Goal: Transaction & Acquisition: Purchase product/service

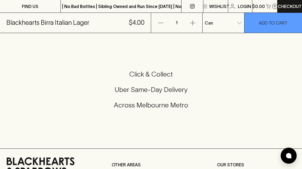
scroll to position [312, 0]
click at [193, 23] on icon "button" at bounding box center [192, 22] width 5 height 5
click at [197, 23] on button "button" at bounding box center [192, 23] width 19 height 20
click at [199, 20] on button "button" at bounding box center [192, 23] width 19 height 20
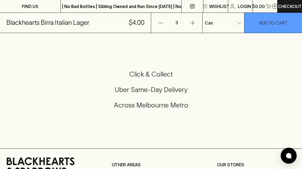
click at [198, 20] on button "button" at bounding box center [192, 23] width 19 height 20
click at [197, 19] on button "button" at bounding box center [192, 23] width 19 height 20
click at [247, 26] on button "ADD TO CART" at bounding box center [274, 23] width 58 height 20
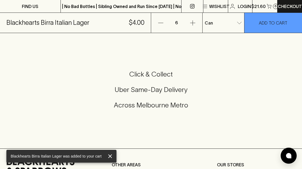
click at [197, 23] on button "button" at bounding box center [192, 23] width 19 height 20
click at [198, 21] on button "button" at bounding box center [192, 23] width 19 height 20
click at [197, 22] on button "button" at bounding box center [192, 23] width 19 height 20
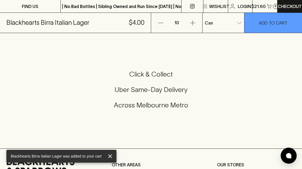
click at [197, 22] on button "button" at bounding box center [192, 23] width 19 height 20
click at [198, 20] on button "button" at bounding box center [192, 23] width 19 height 20
click at [200, 22] on button "button" at bounding box center [192, 23] width 19 height 20
click at [200, 21] on button "button" at bounding box center [192, 23] width 19 height 20
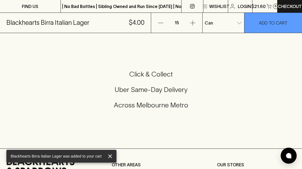
click at [196, 22] on button "button" at bounding box center [192, 23] width 19 height 20
click at [196, 21] on button "button" at bounding box center [192, 23] width 19 height 20
click at [197, 22] on button "button" at bounding box center [192, 23] width 19 height 20
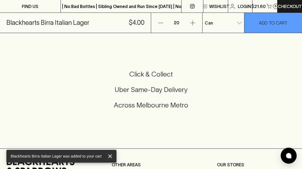
click at [197, 22] on button "button" at bounding box center [192, 23] width 19 height 20
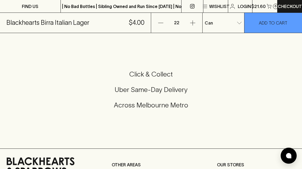
click at [195, 24] on icon "button" at bounding box center [193, 23] width 6 height 6
click at [194, 24] on icon "button" at bounding box center [193, 23] width 6 height 6
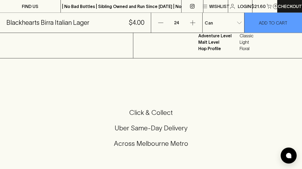
click at [273, 25] on p "ADD TO CART" at bounding box center [273, 23] width 29 height 6
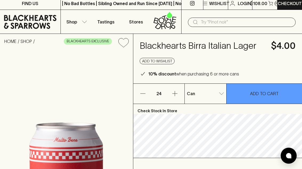
scroll to position [0, 0]
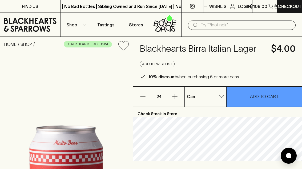
click at [268, 6] on button "$108.00 30" at bounding box center [265, 6] width 25 height 13
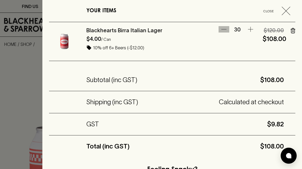
click at [226, 29] on icon "button" at bounding box center [224, 29] width 6 height 6
click at [229, 29] on button "button" at bounding box center [224, 29] width 11 height 6
click at [228, 29] on button "button" at bounding box center [224, 29] width 11 height 6
click at [227, 31] on button "button" at bounding box center [224, 29] width 11 height 6
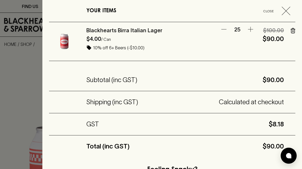
click at [225, 24] on div "Blackhearts Birra Italian Lager $4.00 / Can 10% off 6+ Beers (-$10.00) 25 $100.…" at bounding box center [172, 41] width 247 height 39
click at [226, 31] on icon "button" at bounding box center [224, 29] width 6 height 6
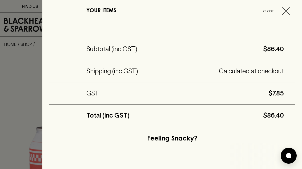
scroll to position [36, 0]
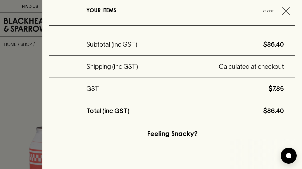
click at [26, 79] on div at bounding box center [151, 84] width 302 height 169
